Goal: Transaction & Acquisition: Subscribe to service/newsletter

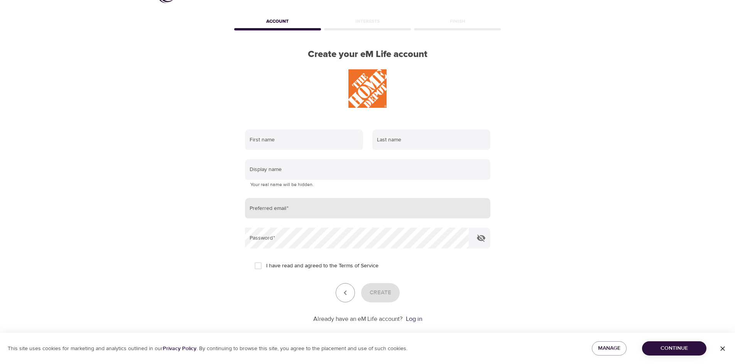
scroll to position [36, 0]
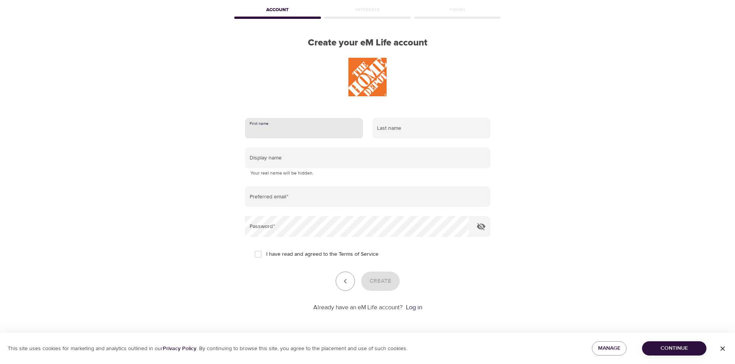
click at [304, 130] on input "text" at bounding box center [304, 128] width 118 height 21
type input "[PERSON_NAME]"
click at [403, 128] on input "text" at bounding box center [431, 128] width 118 height 21
type input "[PERSON_NAME]"
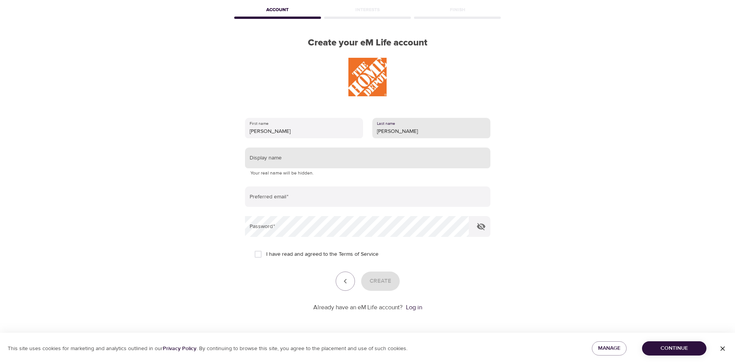
click at [308, 157] on input "text" at bounding box center [367, 158] width 245 height 21
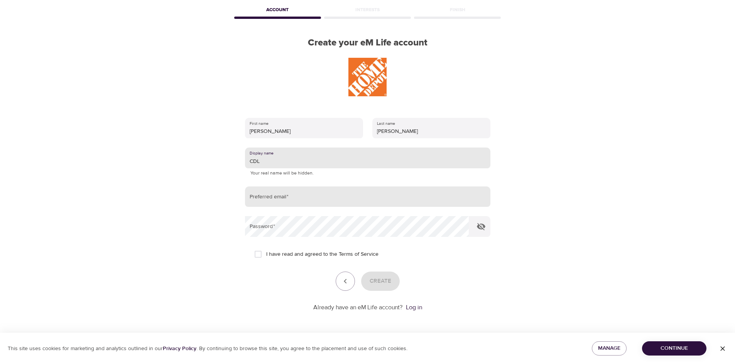
type input "CDL"
click at [299, 201] on input "email" at bounding box center [367, 197] width 245 height 21
type input "[PERSON_NAME][EMAIL_ADDRESS][DOMAIN_NAME]"
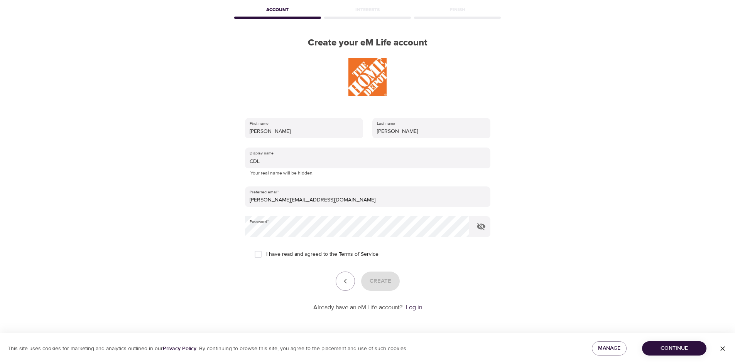
click at [265, 288] on div "Create" at bounding box center [367, 281] width 245 height 19
click at [260, 256] on input "I have read and agreed to the Terms of Service" at bounding box center [258, 254] width 16 height 16
checkbox input "true"
click at [386, 283] on span "Create" at bounding box center [380, 282] width 22 height 10
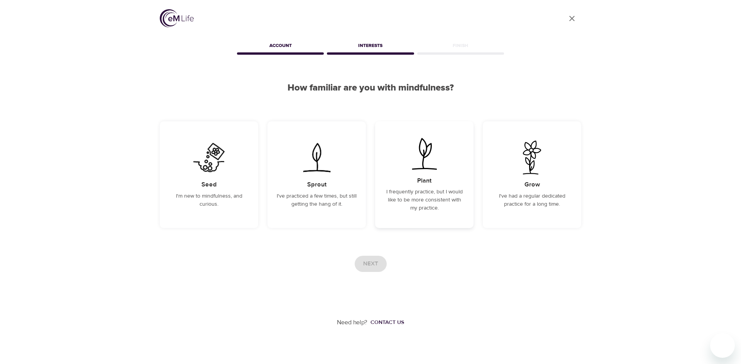
click at [425, 186] on div "Plant I frequently practice, but I would like to be more consistent with my pra…" at bounding box center [424, 174] width 98 height 107
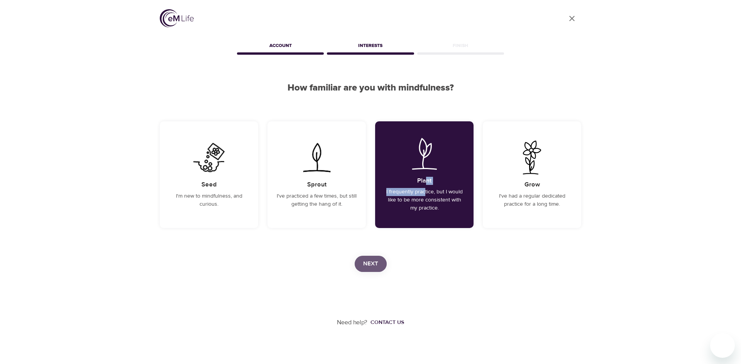
click at [375, 264] on span "Next" at bounding box center [370, 264] width 15 height 10
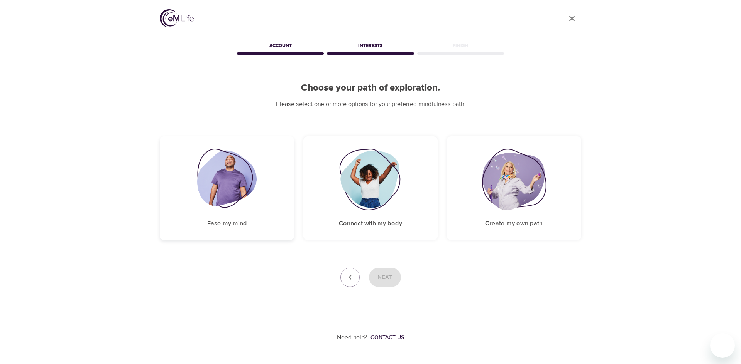
click at [229, 184] on img at bounding box center [227, 180] width 60 height 62
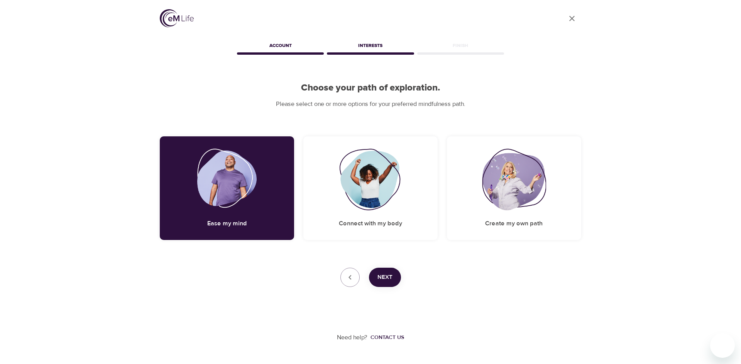
click at [389, 277] on span "Next" at bounding box center [384, 278] width 15 height 10
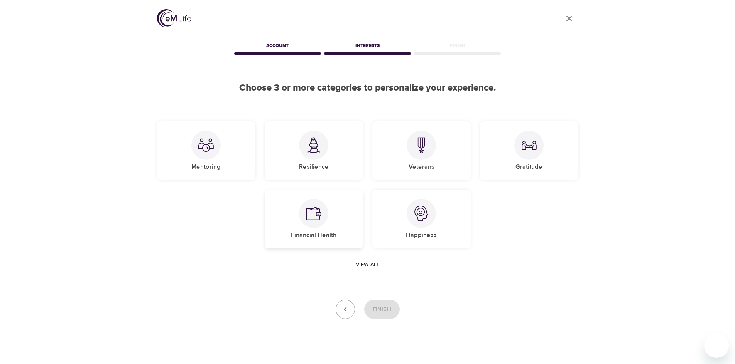
click at [316, 215] on img at bounding box center [313, 213] width 15 height 15
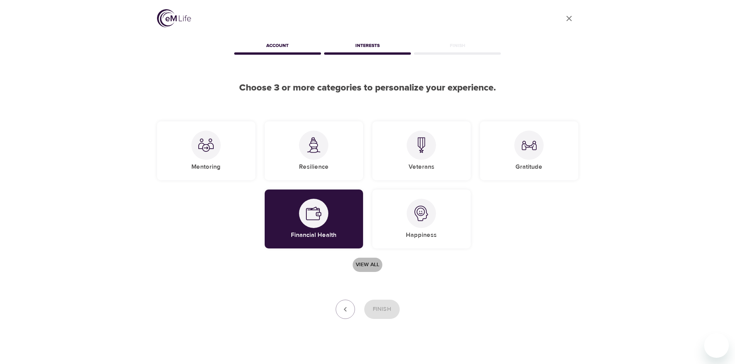
click at [367, 266] on span "View all" at bounding box center [368, 265] width 24 height 10
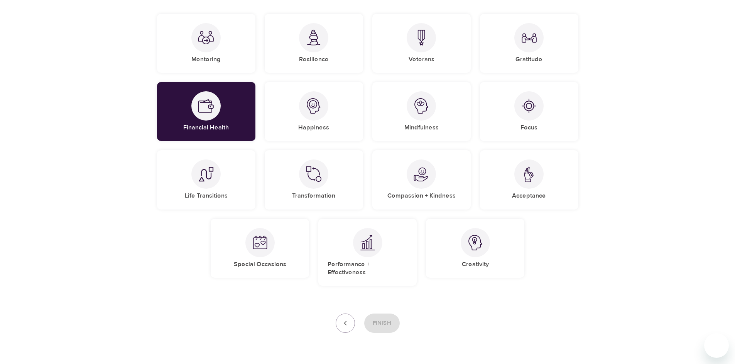
scroll to position [116, 0]
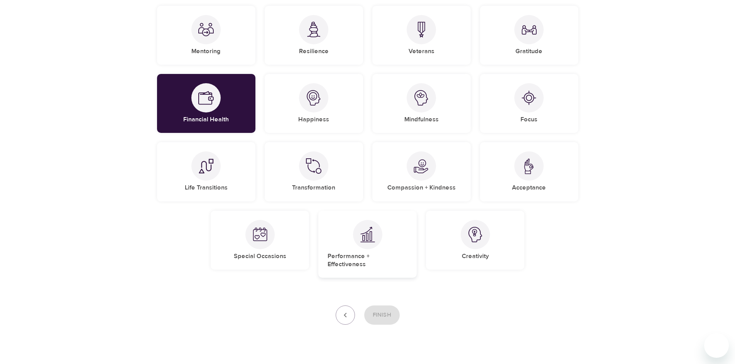
click at [363, 237] on img at bounding box center [367, 235] width 15 height 16
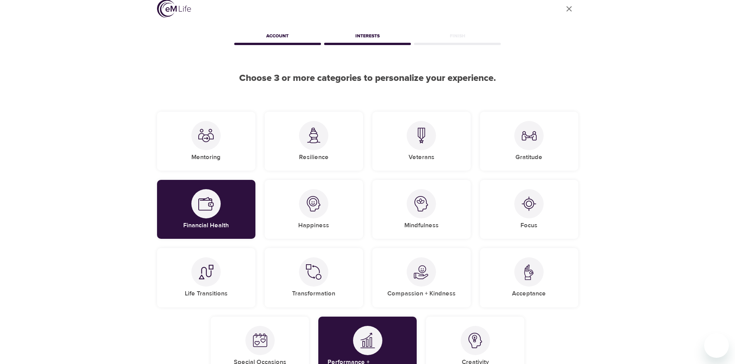
scroll to position [0, 0]
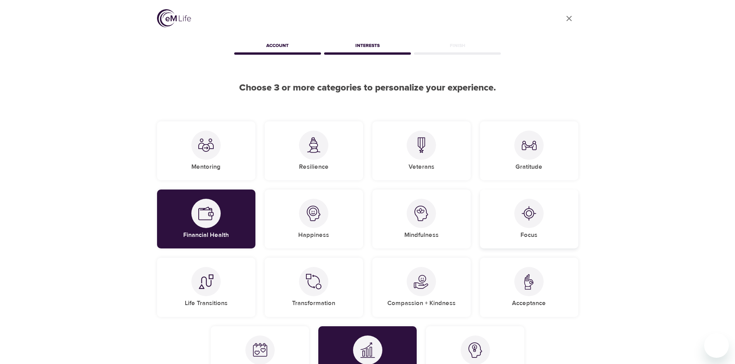
click at [528, 212] on img at bounding box center [528, 213] width 15 height 15
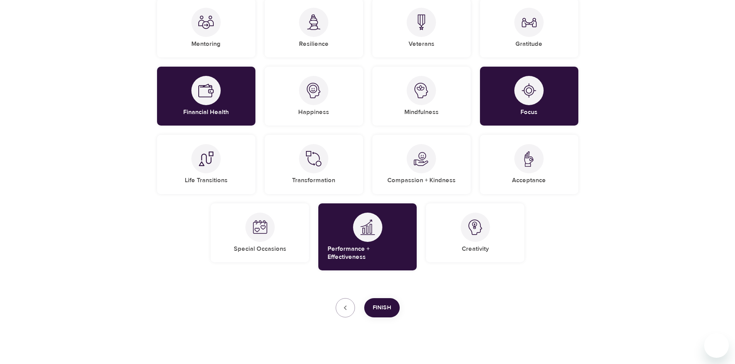
scroll to position [123, 0]
click at [380, 303] on span "Finish" at bounding box center [382, 308] width 19 height 10
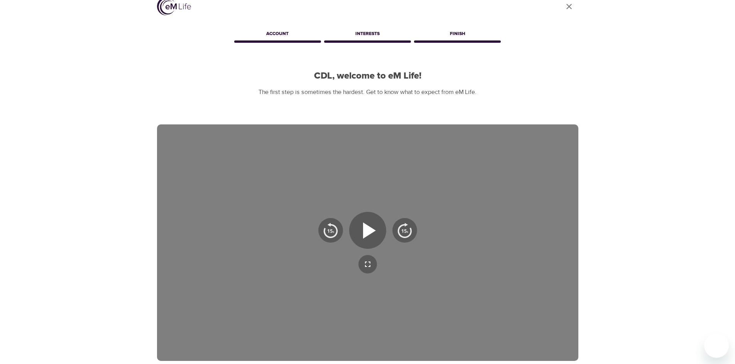
scroll to position [0, 0]
